Goal: Information Seeking & Learning: Learn about a topic

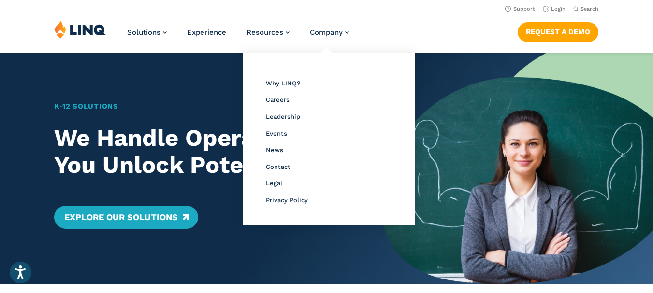
click at [292, 121] on li "Leadership" at bounding box center [329, 116] width 127 height 13
click at [289, 119] on span "Leadership" at bounding box center [283, 116] width 34 height 7
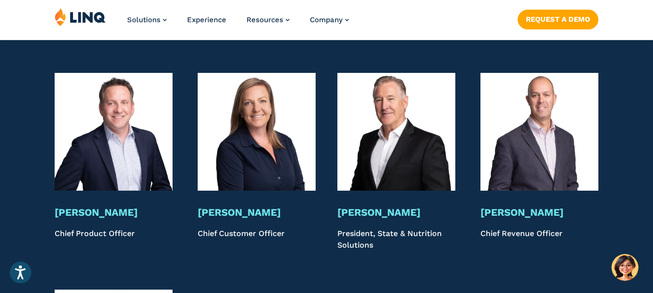
scroll to position [1938, 0]
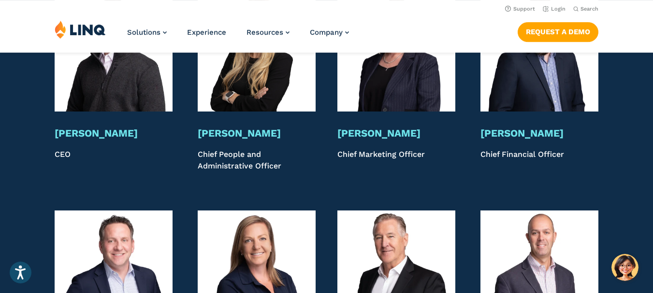
click at [378, 149] on p "Chief Marketing Officer" at bounding box center [396, 161] width 118 height 24
copy p "Marketing"
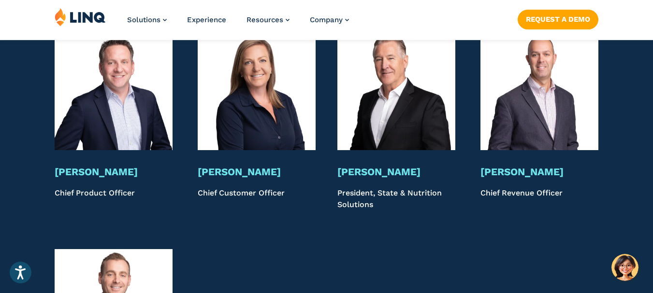
scroll to position [2131, 0]
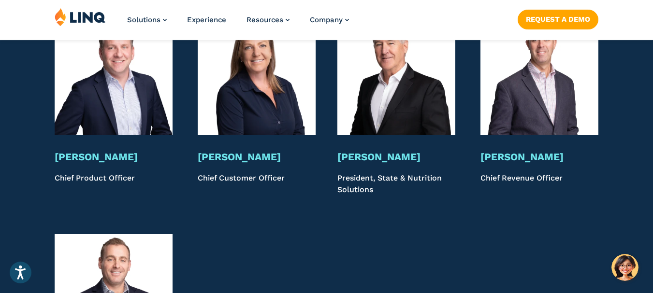
click at [353, 173] on p "President, State & Nutrition Solutions" at bounding box center [396, 185] width 118 height 24
click at [346, 173] on p "President, State & Nutrition Solutions" at bounding box center [396, 185] width 118 height 24
click at [324, 211] on div "Leadership Meet Our Leadership Team With decades of collective K‑12 and softwar…" at bounding box center [326, 45] width 653 height 897
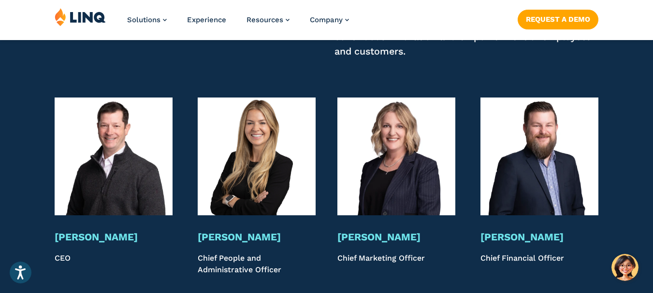
scroll to position [1889, 0]
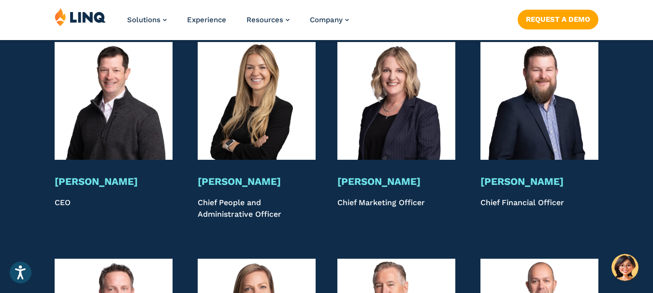
click at [69, 176] on h3 "[PERSON_NAME]" at bounding box center [114, 182] width 118 height 13
copy div "[PERSON_NAME]"
click at [92, 176] on h3 "[PERSON_NAME]" at bounding box center [114, 182] width 118 height 13
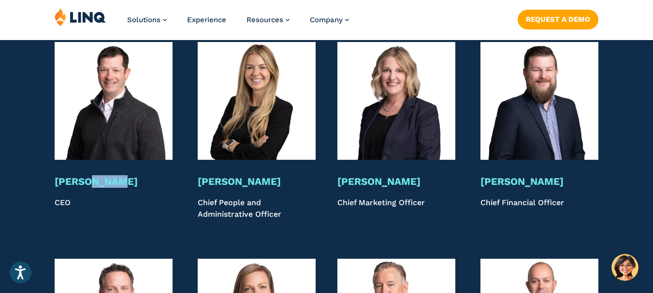
click at [92, 176] on h3 "[PERSON_NAME]" at bounding box center [114, 182] width 118 height 13
click at [62, 197] on p "CEO" at bounding box center [114, 209] width 118 height 24
copy p "CEO"
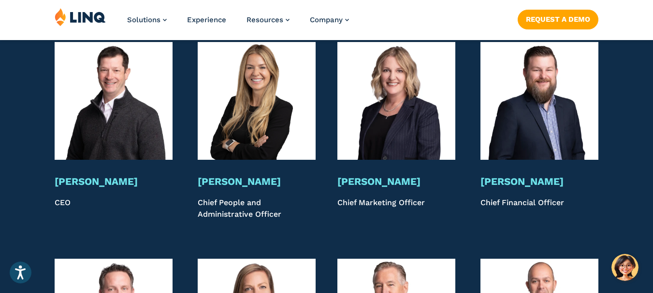
click at [98, 176] on h3 "[PERSON_NAME]" at bounding box center [114, 182] width 118 height 13
copy div "[PERSON_NAME]"
click at [79, 154] on div "[PERSON_NAME] CEO" at bounding box center [114, 131] width 118 height 178
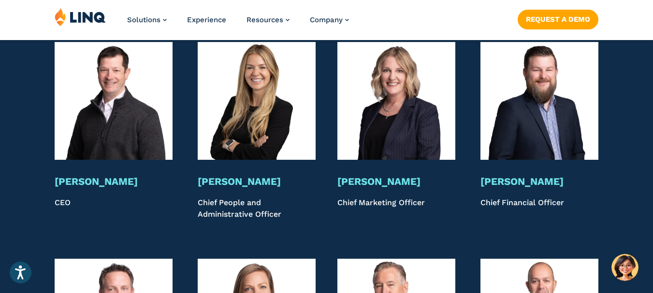
click at [79, 156] on div "[PERSON_NAME] CEO" at bounding box center [114, 131] width 118 height 178
click at [86, 176] on h3 "[PERSON_NAME]" at bounding box center [114, 182] width 118 height 13
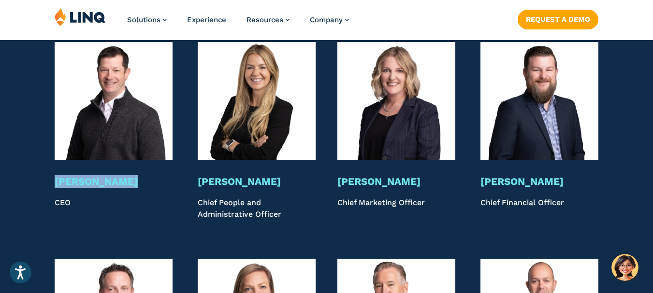
click at [63, 176] on div "[PERSON_NAME] CEO" at bounding box center [114, 198] width 118 height 45
click at [63, 176] on h3 "[PERSON_NAME]" at bounding box center [114, 182] width 118 height 13
click at [70, 157] on div "[PERSON_NAME] CEO" at bounding box center [114, 131] width 118 height 178
click at [71, 176] on h3 "[PERSON_NAME]" at bounding box center [114, 182] width 118 height 13
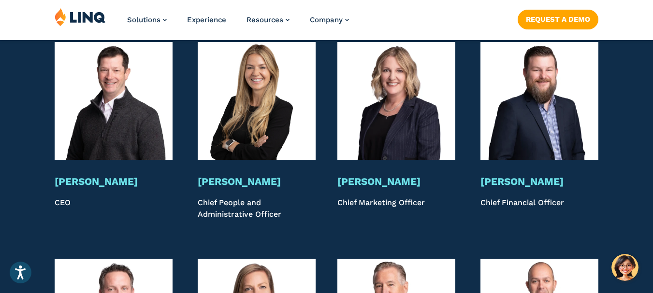
click at [71, 176] on h3 "[PERSON_NAME]" at bounding box center [114, 182] width 118 height 13
copy h3 "[PERSON_NAME]"
drag, startPoint x: 95, startPoint y: 181, endPoint x: 33, endPoint y: 169, distance: 63.0
click at [33, 169] on div "[PERSON_NAME] CEO [PERSON_NAME] Chief People and Administrative Officer [PERSON…" at bounding box center [326, 131] width 653 height 178
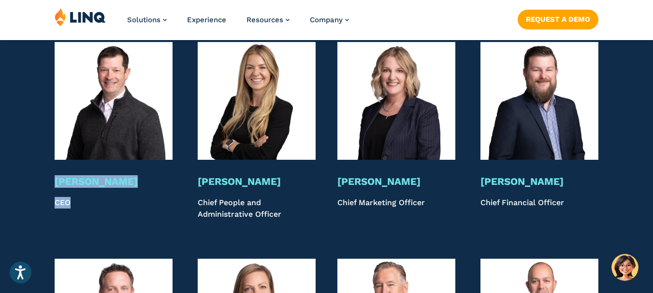
copy div "[PERSON_NAME] CEO"
click at [80, 156] on div "[PERSON_NAME] CEO" at bounding box center [114, 131] width 118 height 178
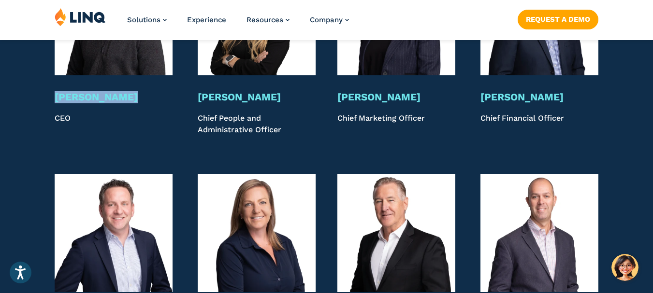
scroll to position [1986, 0]
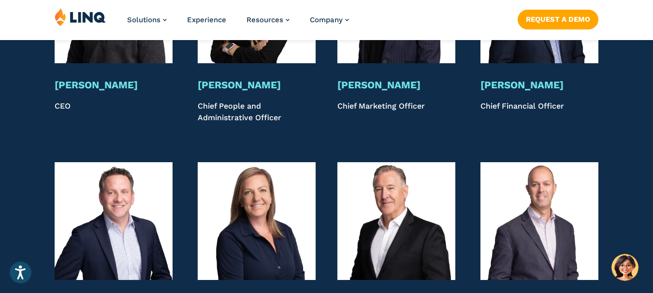
click at [367, 79] on h3 "[PERSON_NAME]" at bounding box center [396, 85] width 118 height 13
click at [348, 79] on h3 "[PERSON_NAME]" at bounding box center [396, 85] width 118 height 13
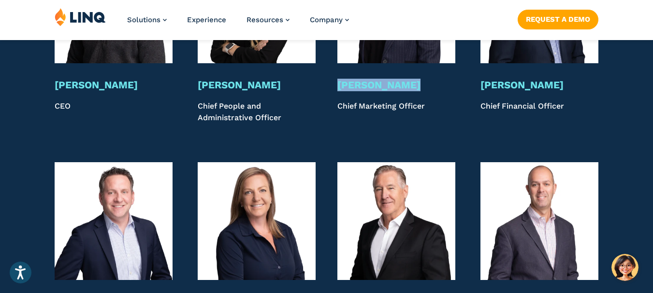
click at [348, 79] on h3 "[PERSON_NAME]" at bounding box center [396, 85] width 118 height 13
copy div "[PERSON_NAME]"
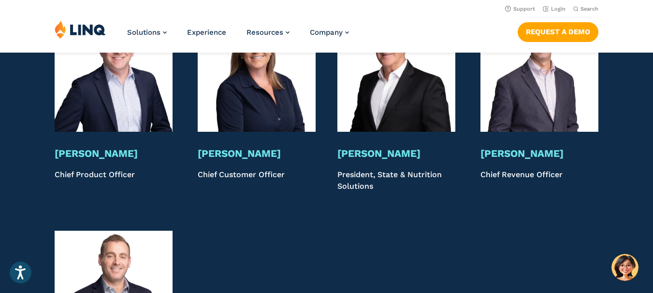
scroll to position [2131, 0]
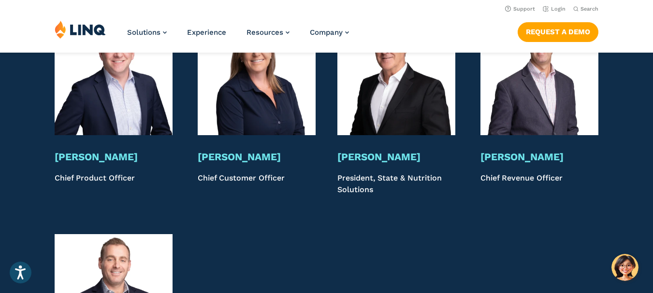
click at [362, 151] on h3 "[PERSON_NAME]" at bounding box center [396, 157] width 118 height 13
copy div "[PERSON_NAME]"
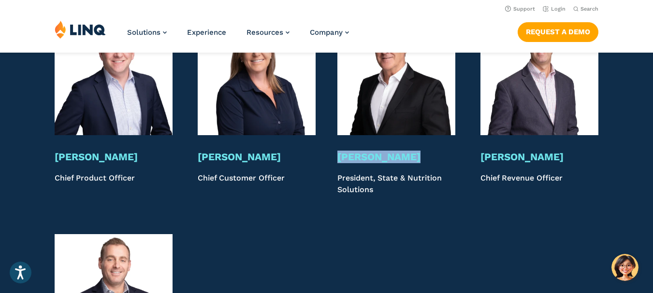
copy div "[PERSON_NAME]"
click at [348, 151] on h3 "[PERSON_NAME]" at bounding box center [396, 157] width 118 height 13
click at [351, 155] on div "[PERSON_NAME] President, State & Nutrition Solutions" at bounding box center [396, 173] width 118 height 45
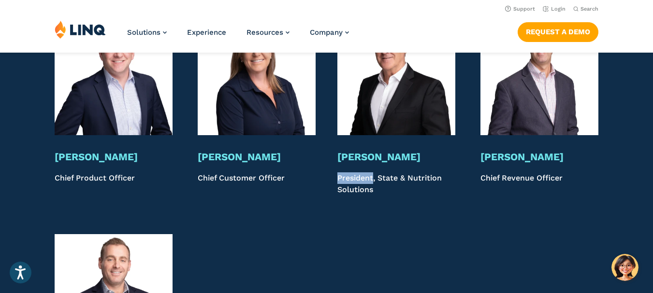
click at [351, 155] on div "[PERSON_NAME] President, State & Nutrition Solutions" at bounding box center [396, 173] width 118 height 45
copy div "President, State & Nutrition Solutions"
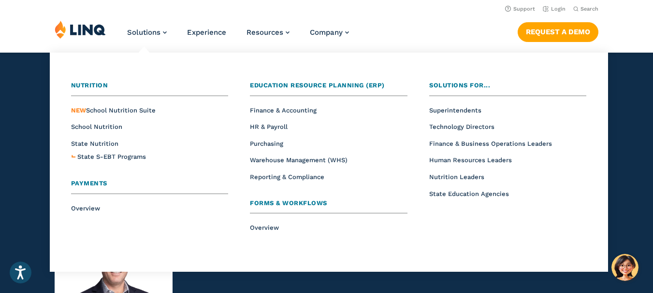
click at [366, 267] on div "Nutrition Overview NEW School Nutrition Suite School Nutrition State Nutrition …" at bounding box center [329, 163] width 549 height 210
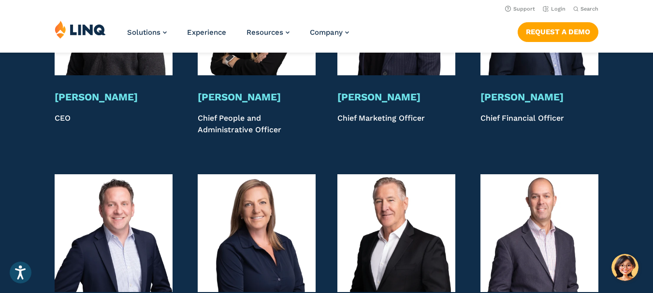
scroll to position [1889, 0]
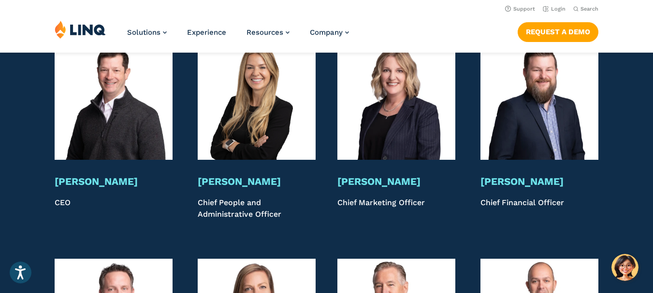
click at [220, 176] on h3 "[PERSON_NAME]" at bounding box center [257, 182] width 118 height 13
click at [365, 176] on h3 "[PERSON_NAME]" at bounding box center [396, 182] width 118 height 13
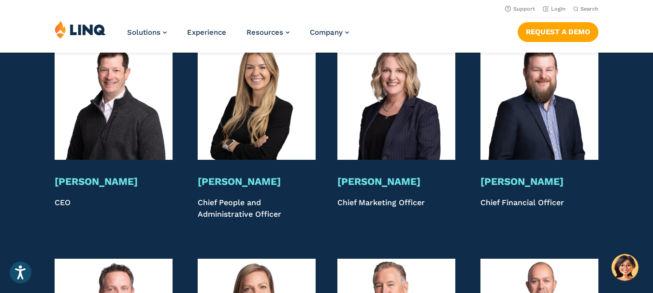
click at [440, 197] on p "Chief Marketing Officer" at bounding box center [396, 209] width 118 height 24
click at [397, 176] on h3 "[PERSON_NAME]" at bounding box center [396, 182] width 118 height 13
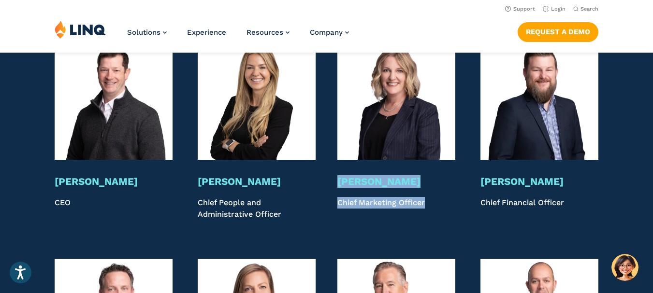
drag, startPoint x: 433, startPoint y: 184, endPoint x: 336, endPoint y: 160, distance: 100.5
click at [336, 160] on div "[PERSON_NAME] Chief Marketing Officer" at bounding box center [397, 131] width 124 height 178
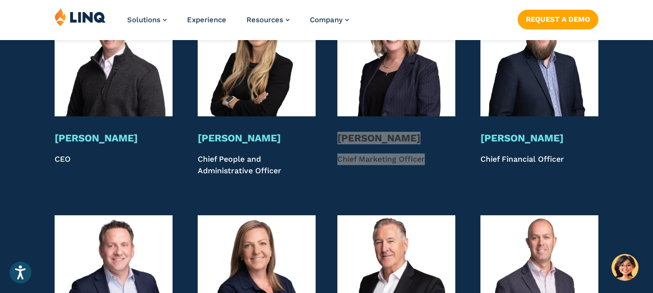
scroll to position [2083, 0]
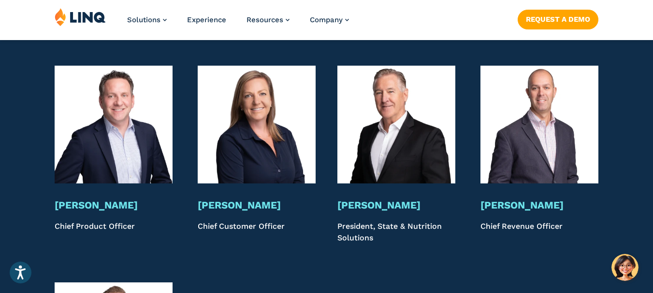
click at [99, 199] on h3 "[PERSON_NAME]" at bounding box center [114, 205] width 118 height 13
drag, startPoint x: 110, startPoint y: 212, endPoint x: 37, endPoint y: 181, distance: 79.3
click at [37, 180] on div "[PERSON_NAME] Chief Product Officer [PERSON_NAME] Chief Customer Officer [PERSO…" at bounding box center [326, 155] width 653 height 178
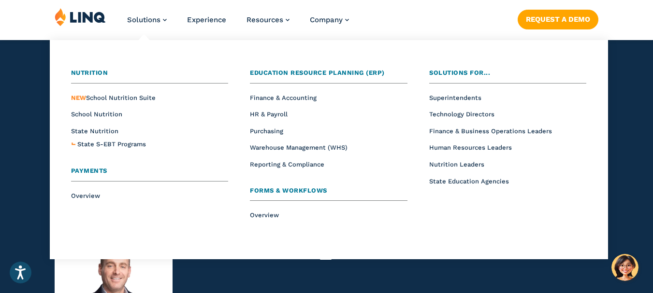
scroll to position [2180, 0]
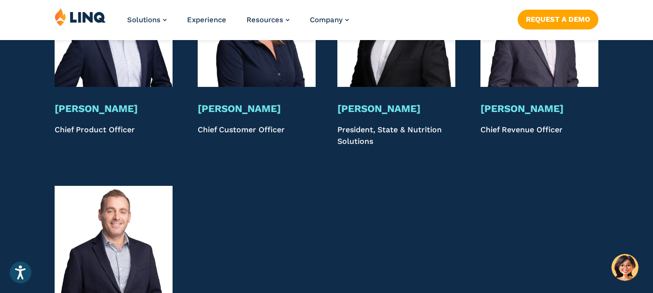
click at [359, 252] on div at bounding box center [397, 269] width 124 height 167
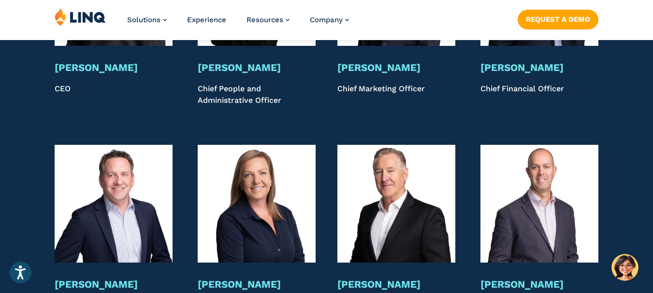
scroll to position [2131, 0]
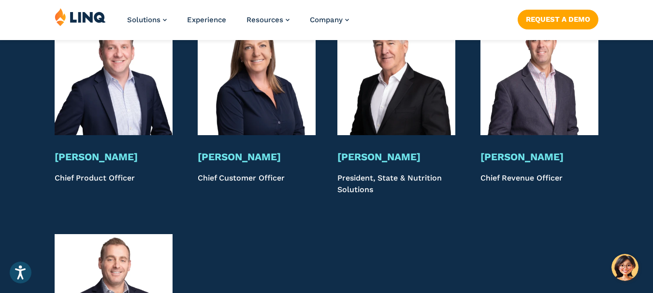
click at [332, 207] on div "Leadership Meet Our Leadership Team With decades of collective K‑12 and softwar…" at bounding box center [326, 45] width 653 height 897
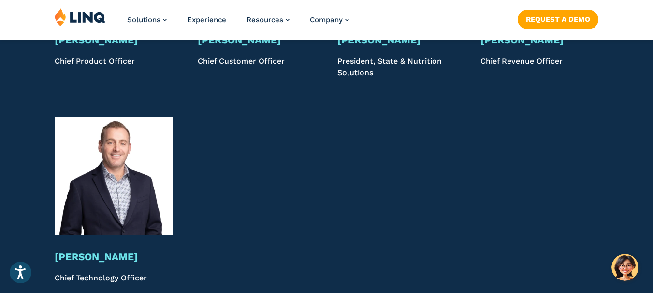
scroll to position [2276, 0]
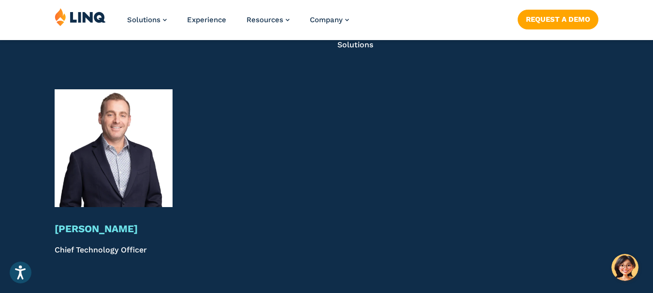
click at [86, 223] on h3 "[PERSON_NAME]" at bounding box center [114, 229] width 118 height 13
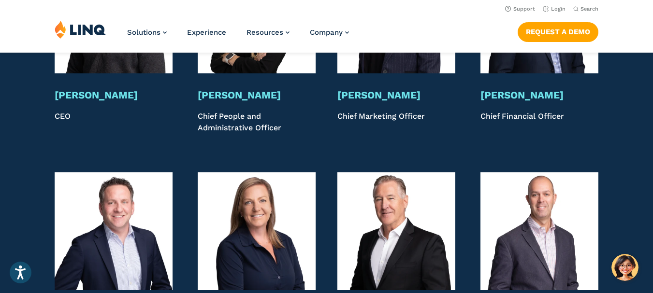
scroll to position [1889, 0]
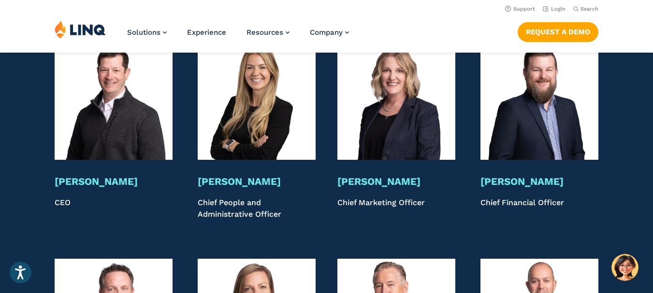
click at [502, 176] on h3 "[PERSON_NAME]" at bounding box center [540, 182] width 118 height 13
click at [216, 176] on h3 "[PERSON_NAME]" at bounding box center [257, 182] width 118 height 13
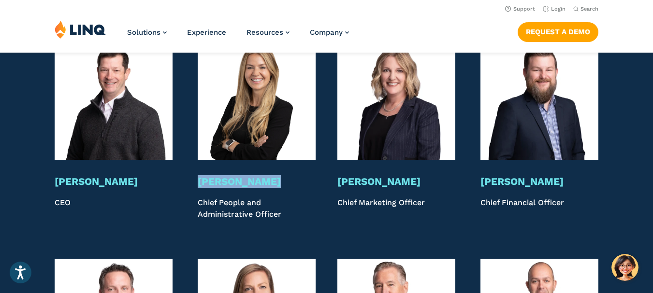
click at [216, 176] on h3 "[PERSON_NAME]" at bounding box center [257, 182] width 118 height 13
